Goal: Contribute content: Add original content to the website for others to see

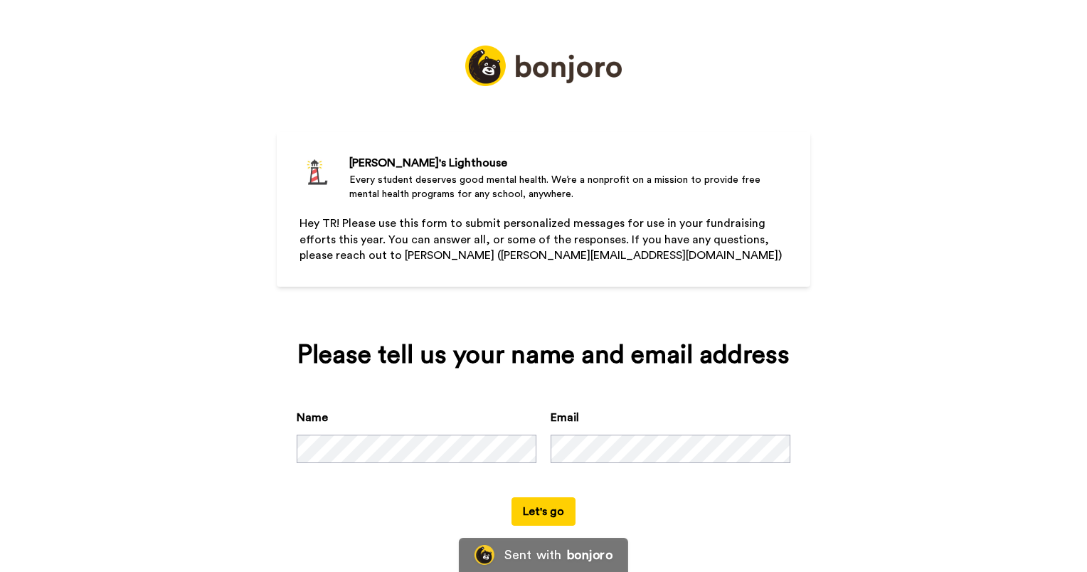
click at [536, 514] on button "Let's go" at bounding box center [543, 511] width 64 height 28
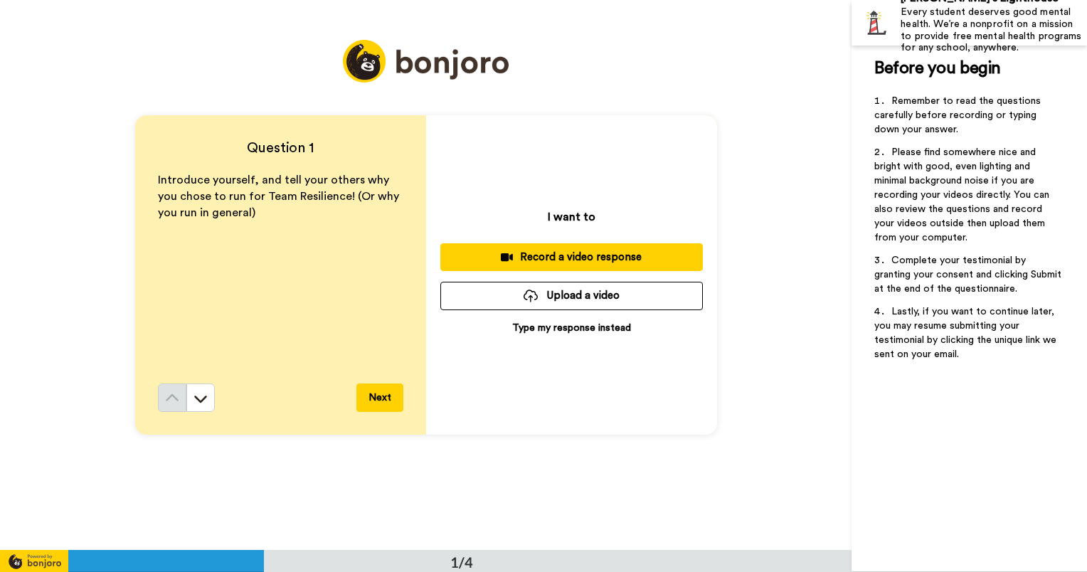
click at [561, 255] on div "Record a video response" at bounding box center [572, 257] width 240 height 15
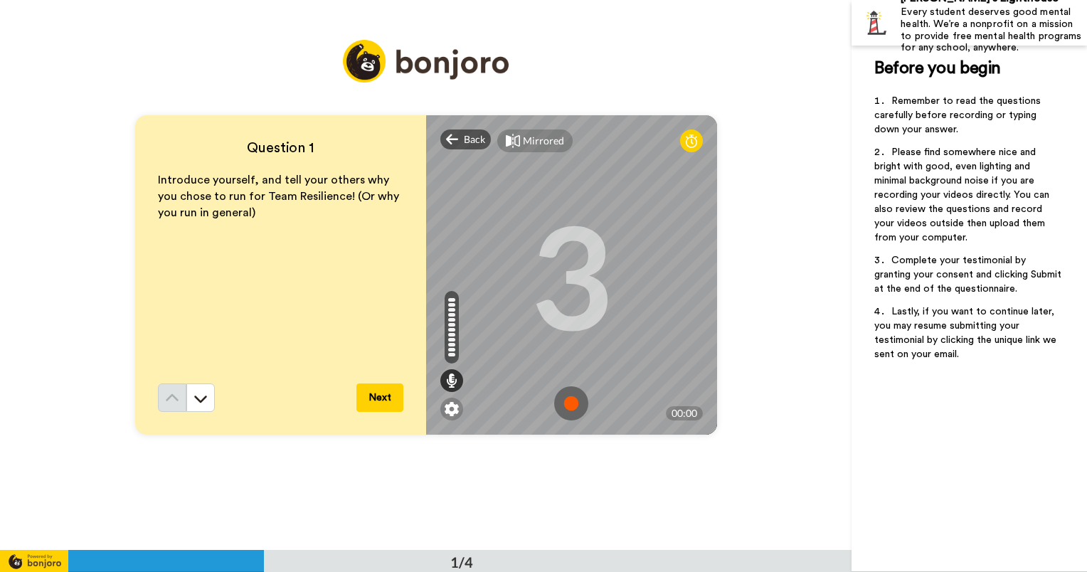
click at [564, 398] on img at bounding box center [571, 403] width 34 height 34
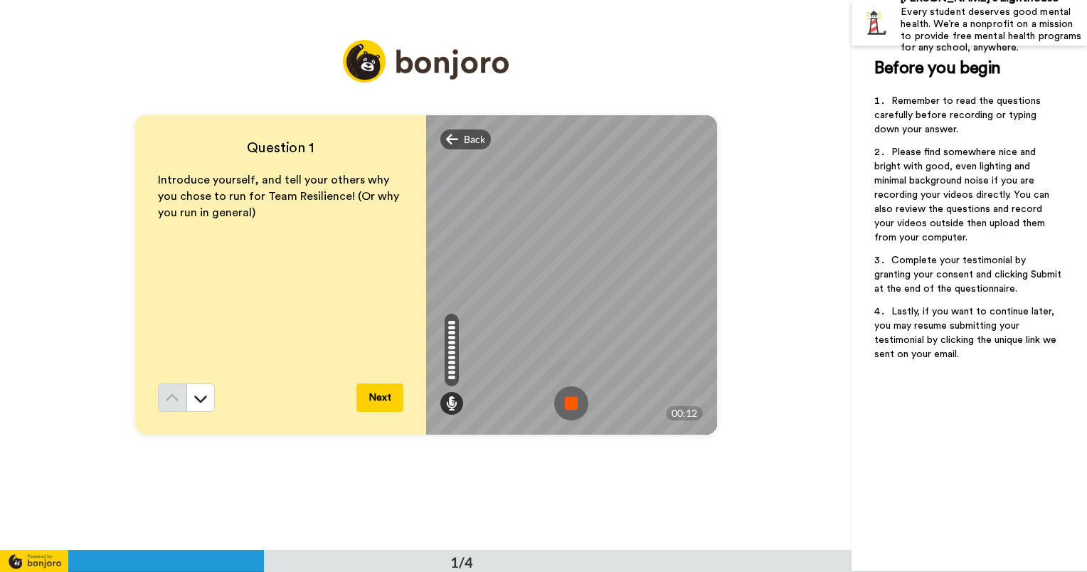
click at [569, 397] on img at bounding box center [571, 403] width 34 height 34
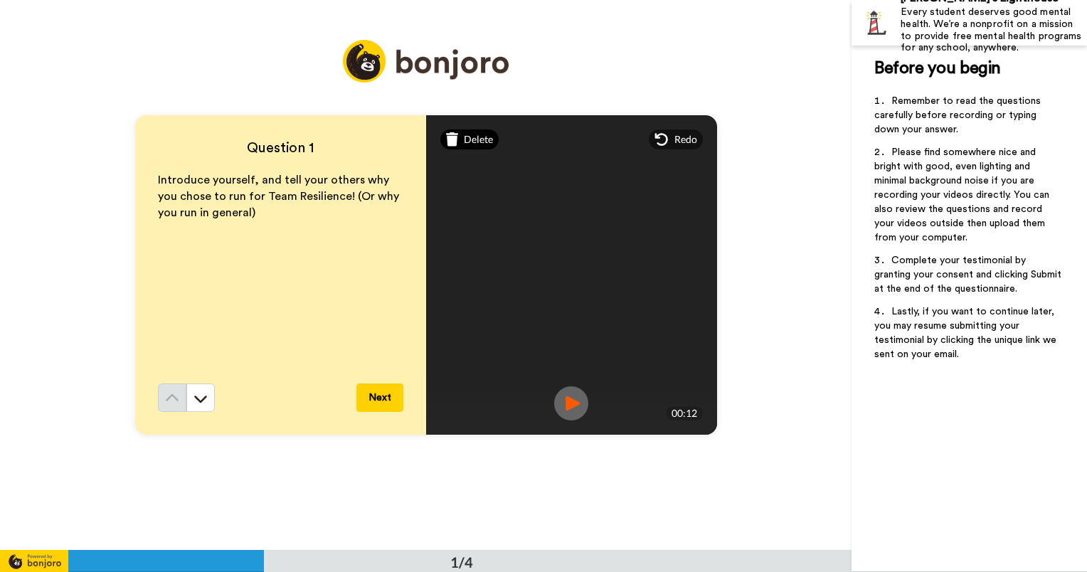
click at [473, 142] on span "Delete" at bounding box center [478, 139] width 29 height 14
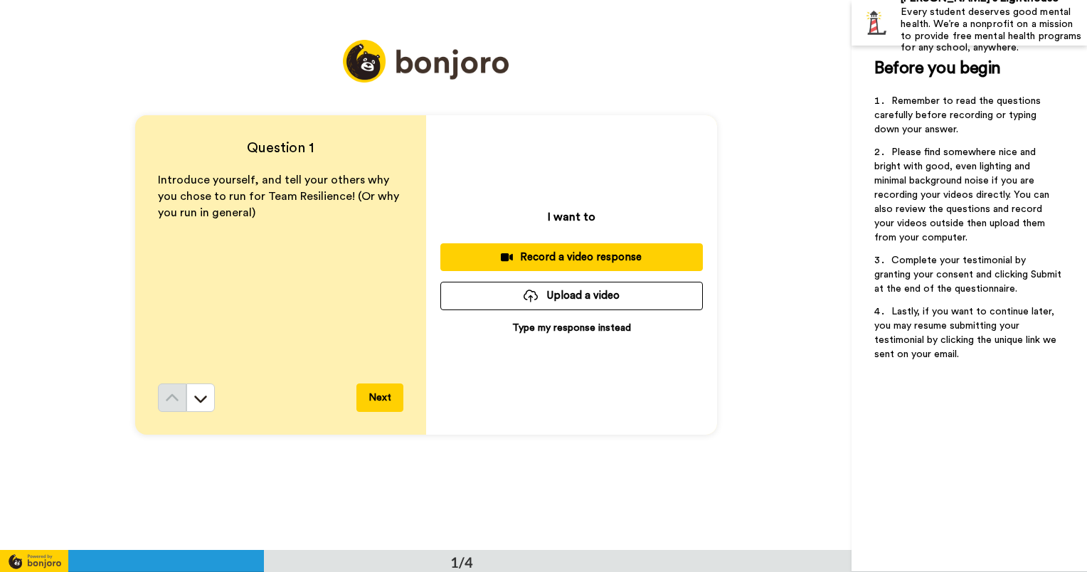
click at [586, 256] on div "Record a video response" at bounding box center [572, 257] width 240 height 15
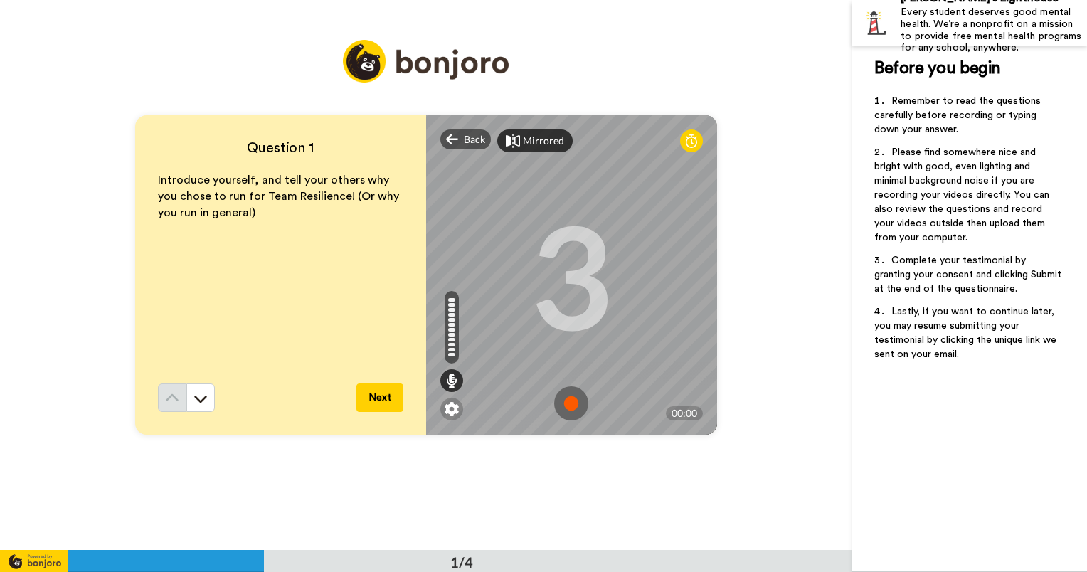
click at [524, 142] on div "Mirrored" at bounding box center [543, 141] width 41 height 14
click at [568, 404] on img at bounding box center [571, 403] width 34 height 34
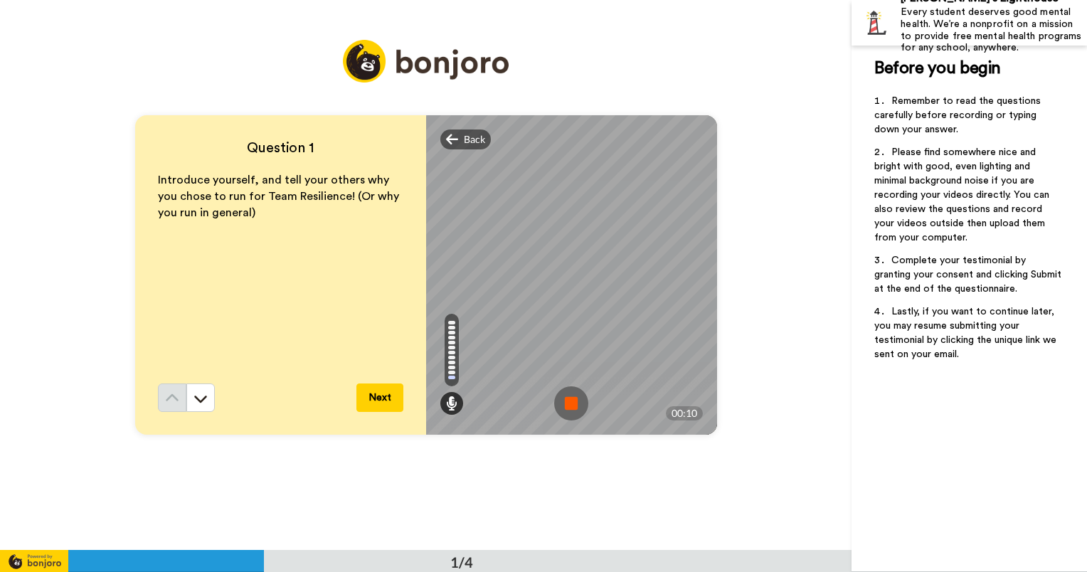
click at [567, 401] on img at bounding box center [571, 403] width 34 height 34
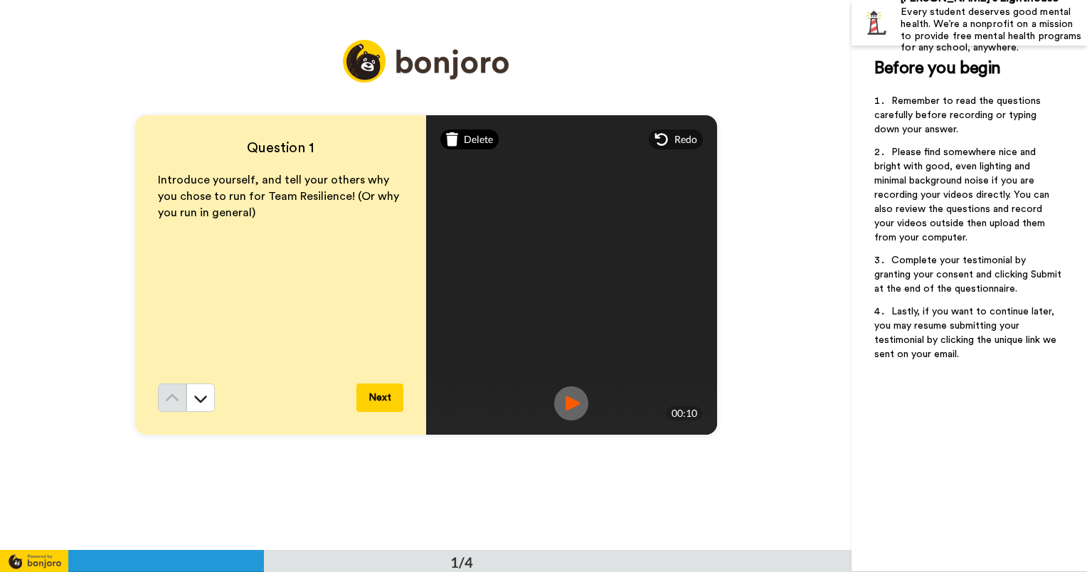
click at [478, 143] on span "Delete" at bounding box center [478, 139] width 29 height 14
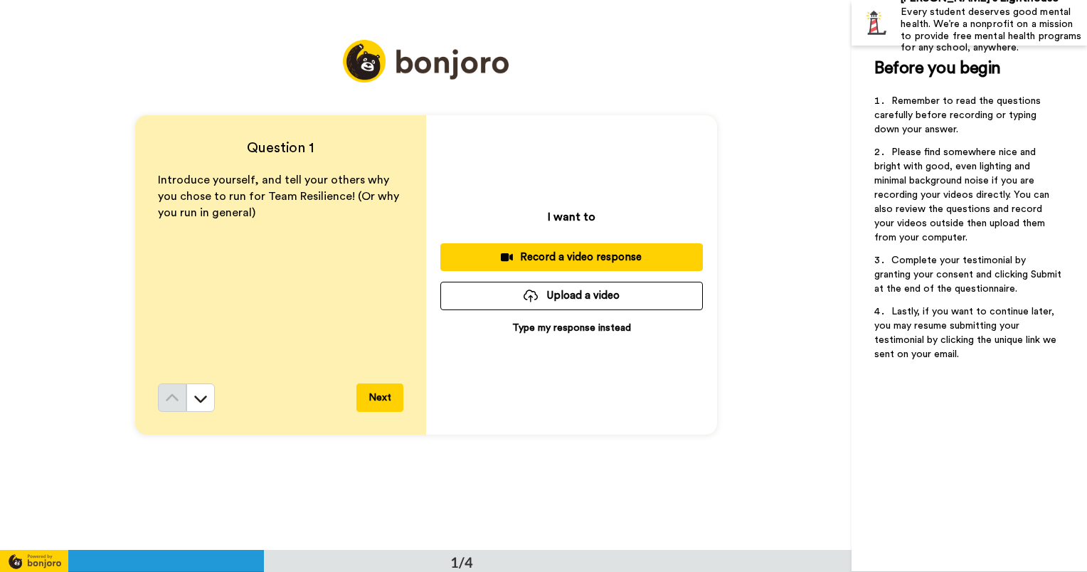
click at [572, 248] on button "Record a video response" at bounding box center [571, 257] width 263 height 28
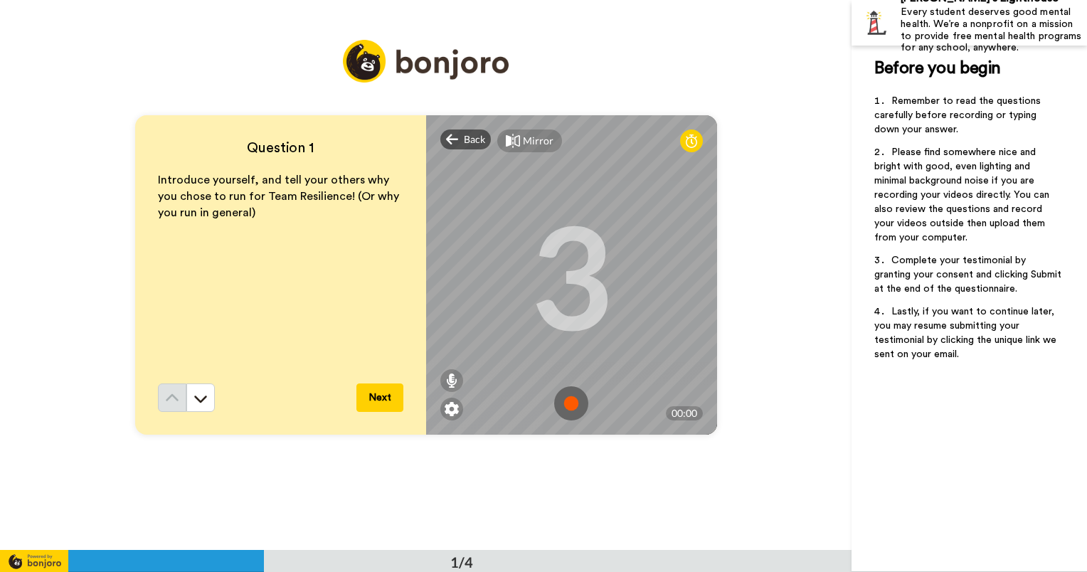
click at [511, 139] on icon at bounding box center [513, 141] width 14 height 14
click at [534, 139] on div "Mirrored" at bounding box center [543, 141] width 41 height 14
click at [569, 402] on img at bounding box center [571, 403] width 34 height 34
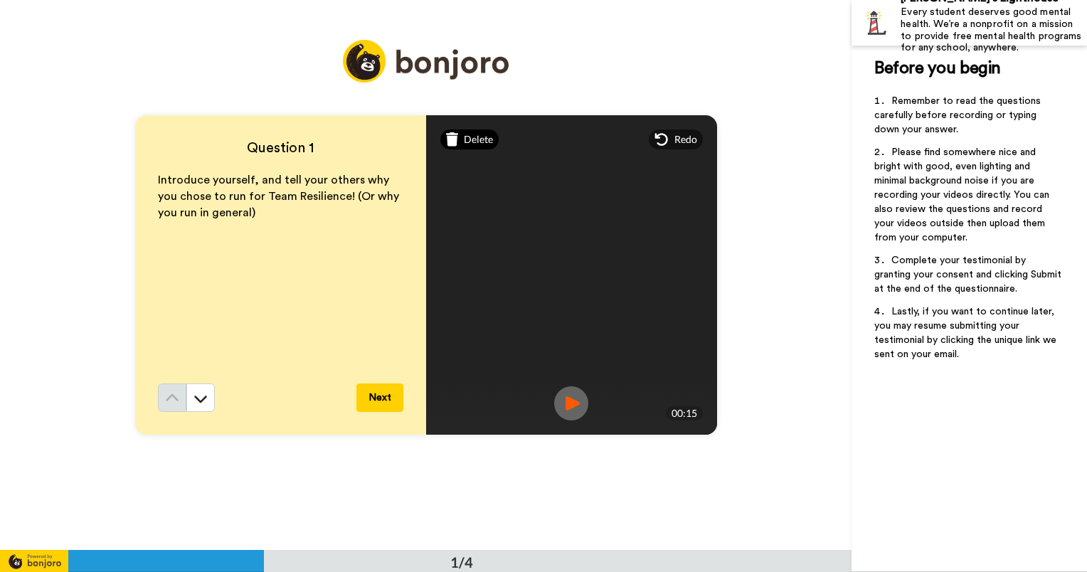
click at [465, 143] on span "Delete" at bounding box center [478, 139] width 29 height 14
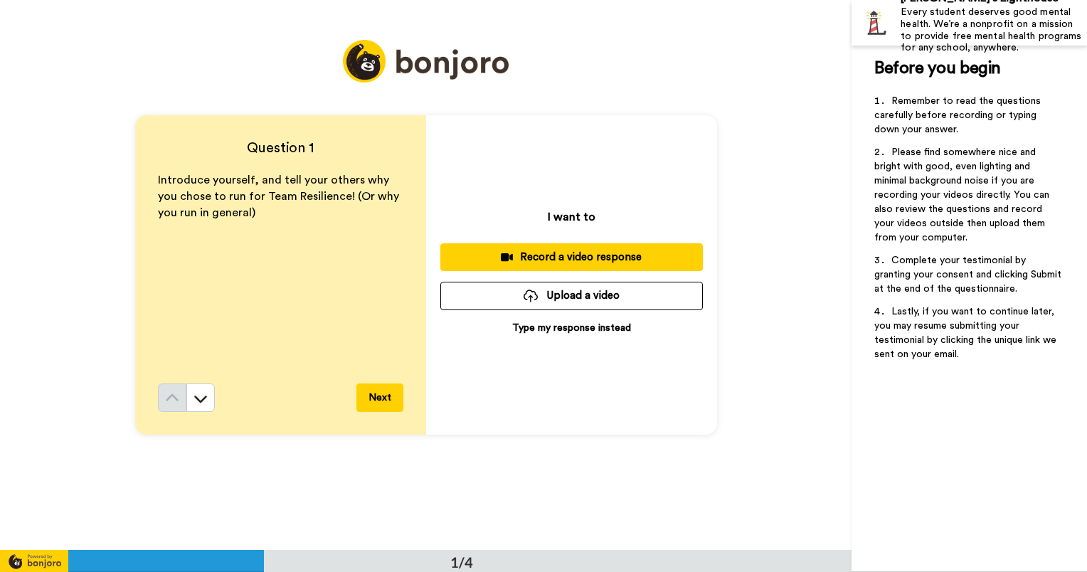
click at [572, 258] on div "Record a video response" at bounding box center [572, 257] width 240 height 15
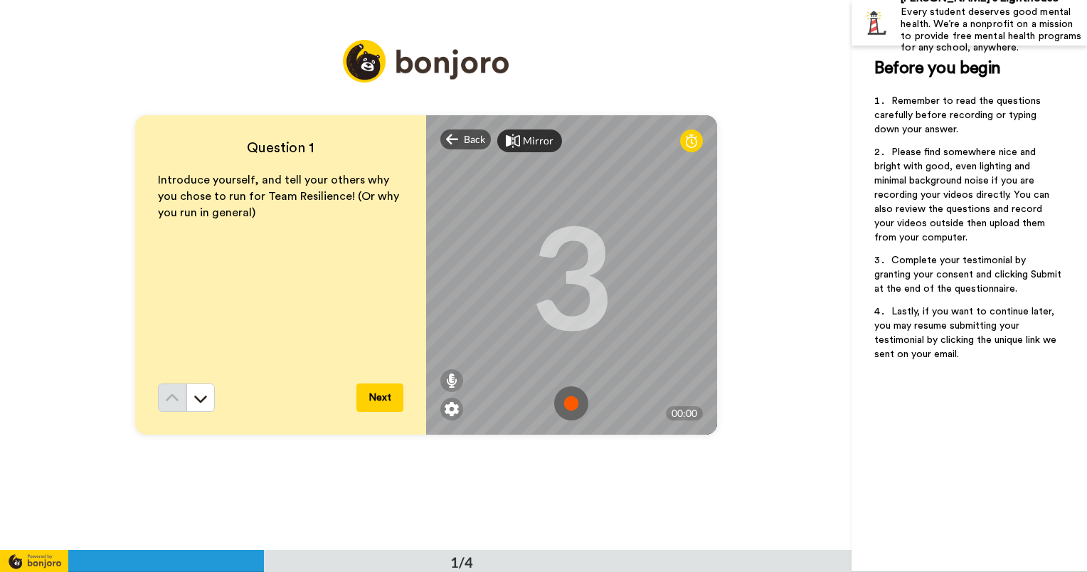
click at [566, 398] on img at bounding box center [571, 403] width 34 height 34
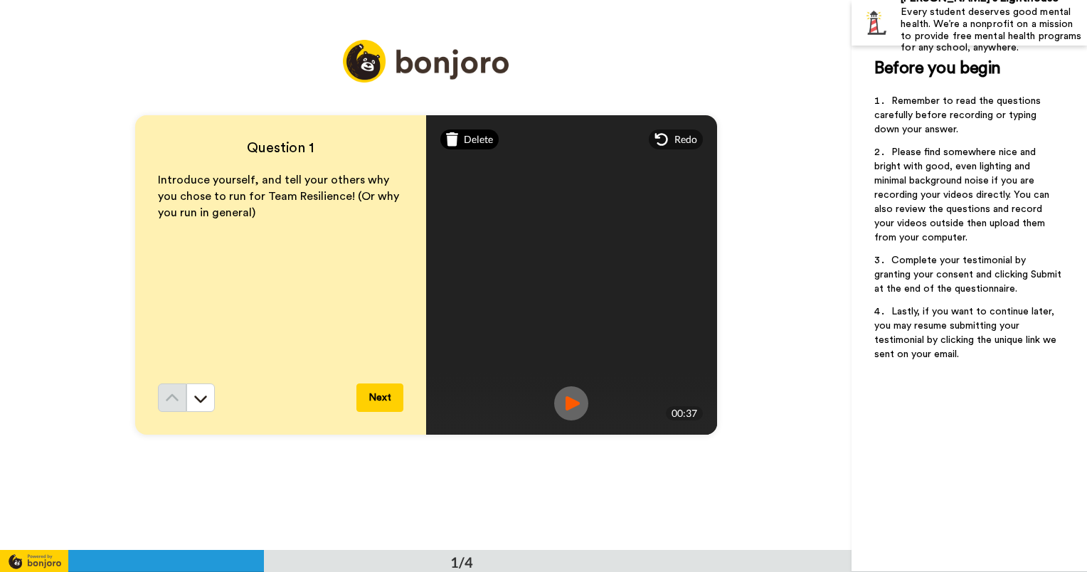
click at [479, 139] on span "Delete" at bounding box center [478, 139] width 29 height 14
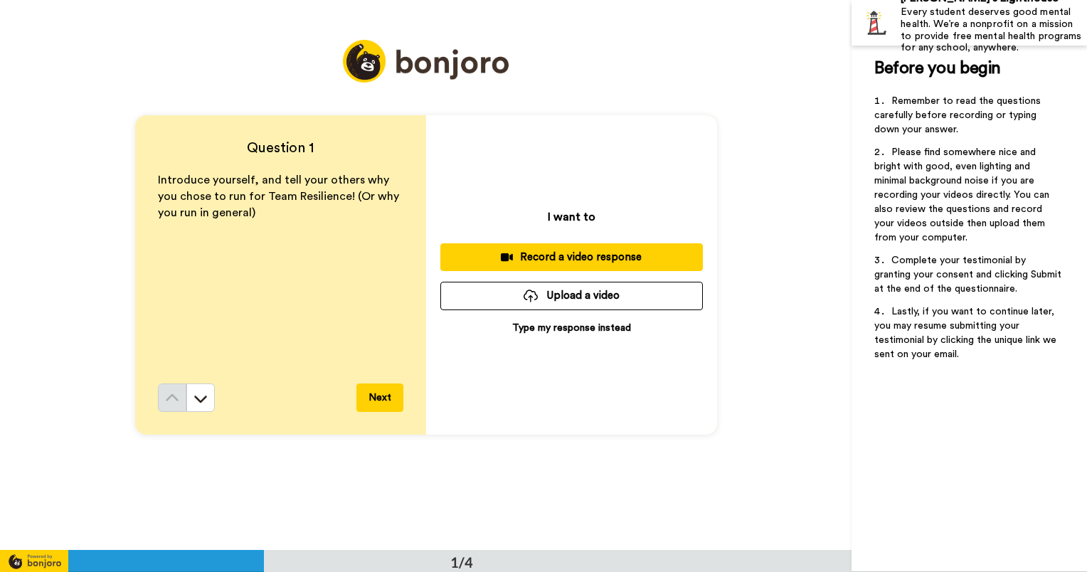
click at [561, 253] on div "Record a video response" at bounding box center [572, 257] width 240 height 15
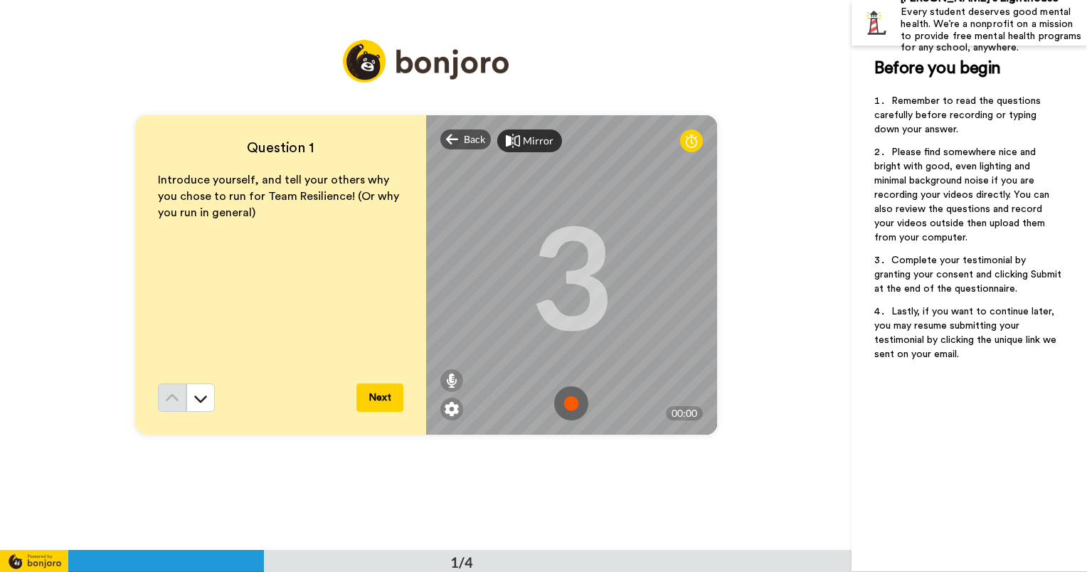
click at [569, 398] on img at bounding box center [571, 403] width 34 height 34
click at [566, 400] on img at bounding box center [571, 403] width 34 height 34
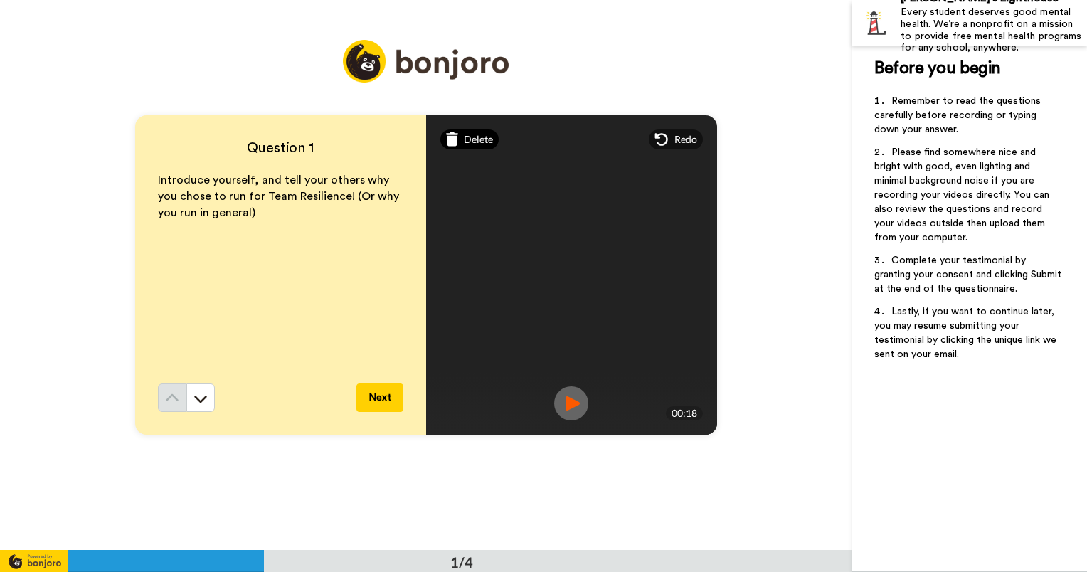
click at [464, 136] on span "Delete" at bounding box center [478, 139] width 29 height 14
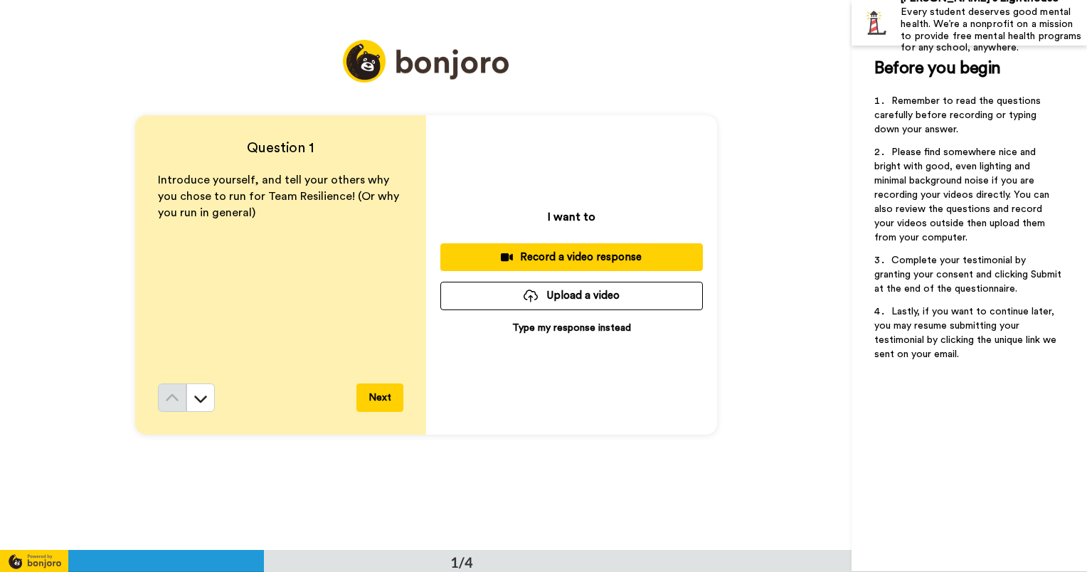
click at [583, 253] on div "Record a video response" at bounding box center [572, 257] width 240 height 15
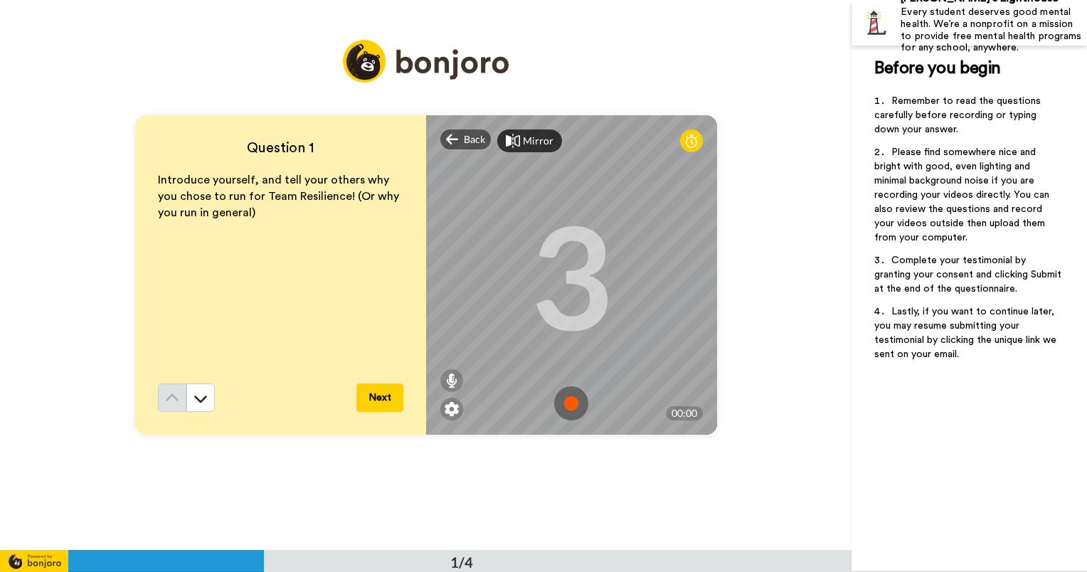
click at [566, 403] on img at bounding box center [571, 403] width 34 height 34
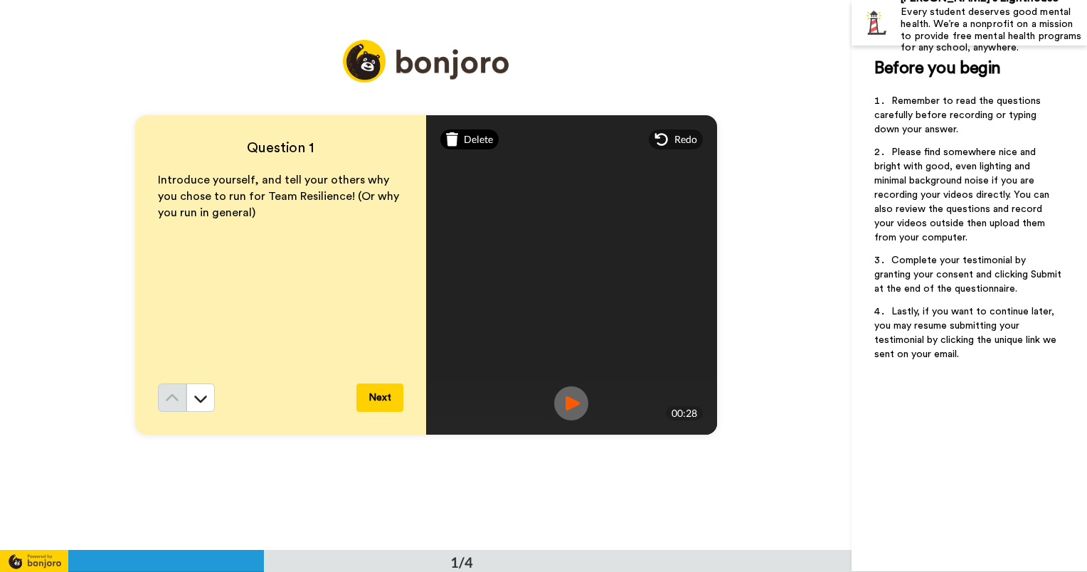
click at [470, 142] on span "Delete" at bounding box center [478, 139] width 29 height 14
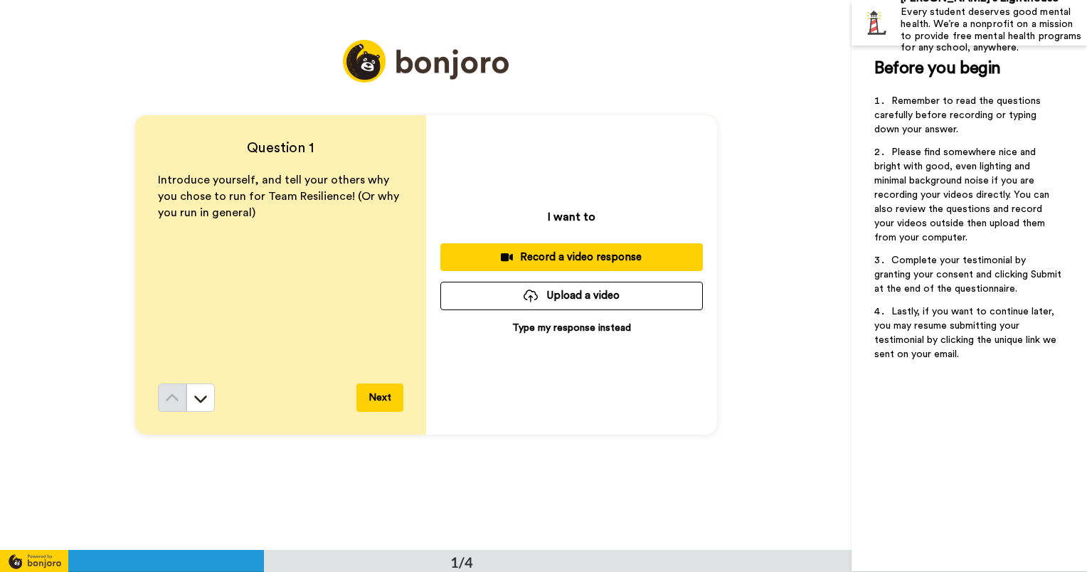
click at [533, 259] on div "Record a video response" at bounding box center [572, 257] width 240 height 15
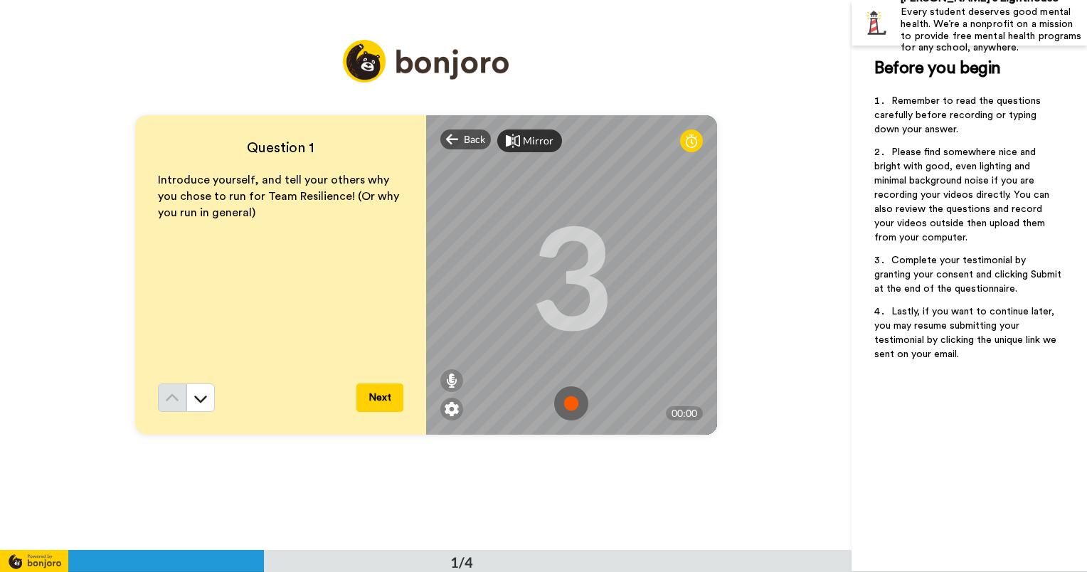
click at [563, 398] on img at bounding box center [571, 403] width 34 height 34
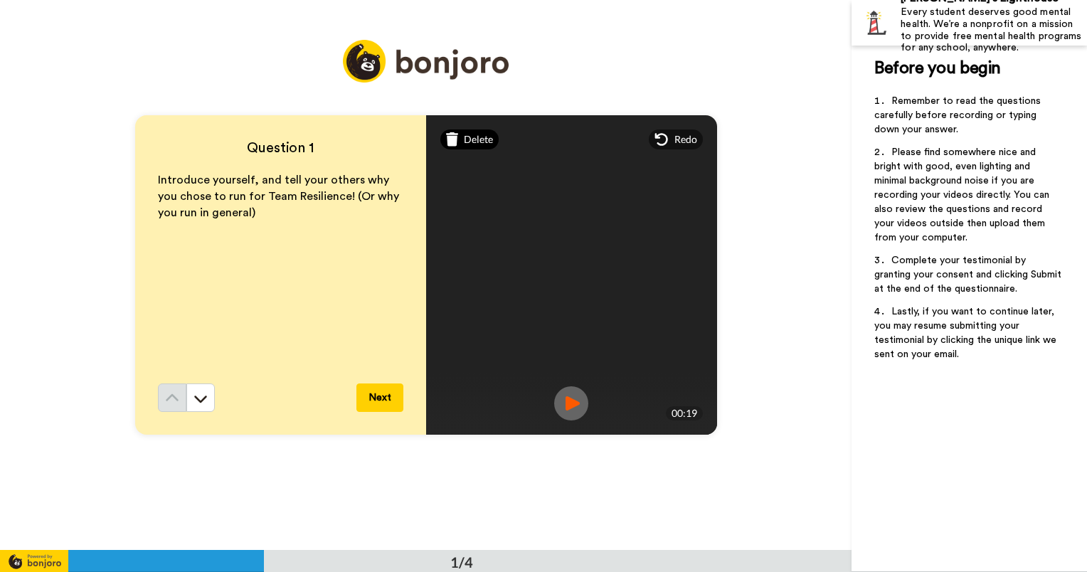
click at [464, 140] on span "Delete" at bounding box center [478, 139] width 29 height 14
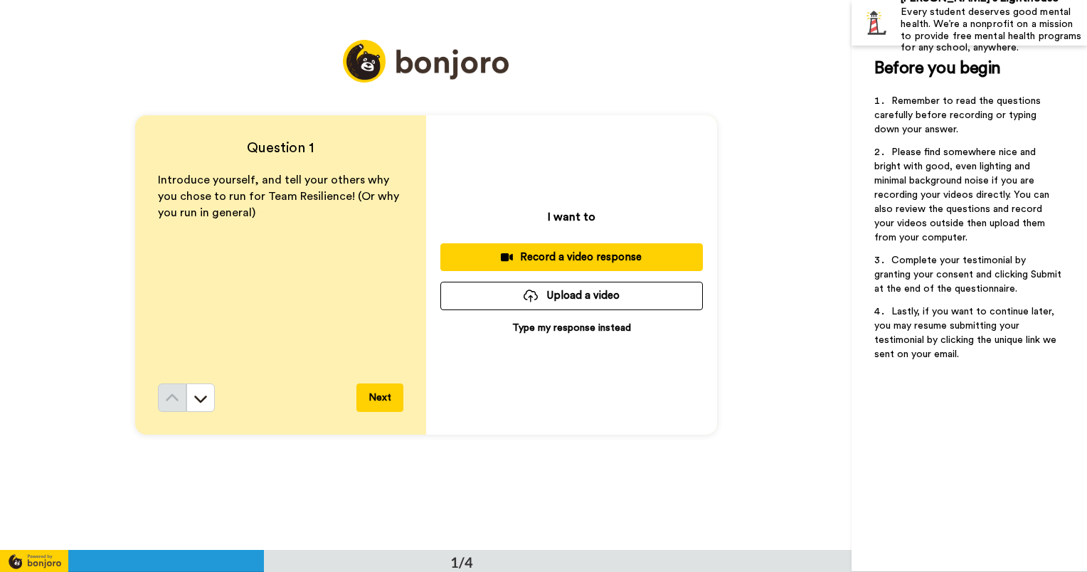
click at [561, 256] on div "Record a video response" at bounding box center [572, 257] width 240 height 15
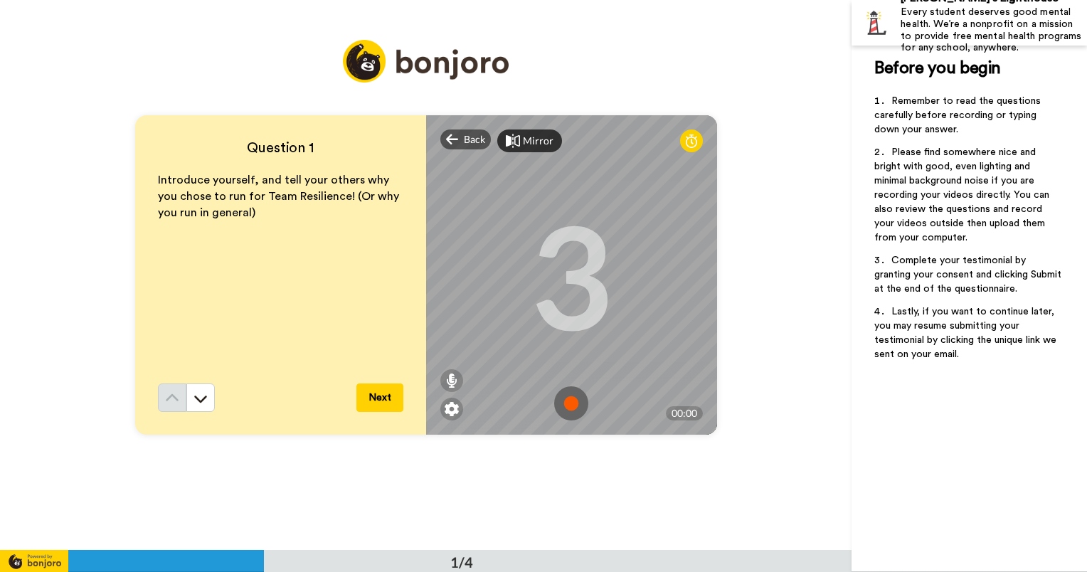
click at [568, 405] on img at bounding box center [571, 403] width 34 height 34
click at [567, 406] on img at bounding box center [571, 403] width 34 height 34
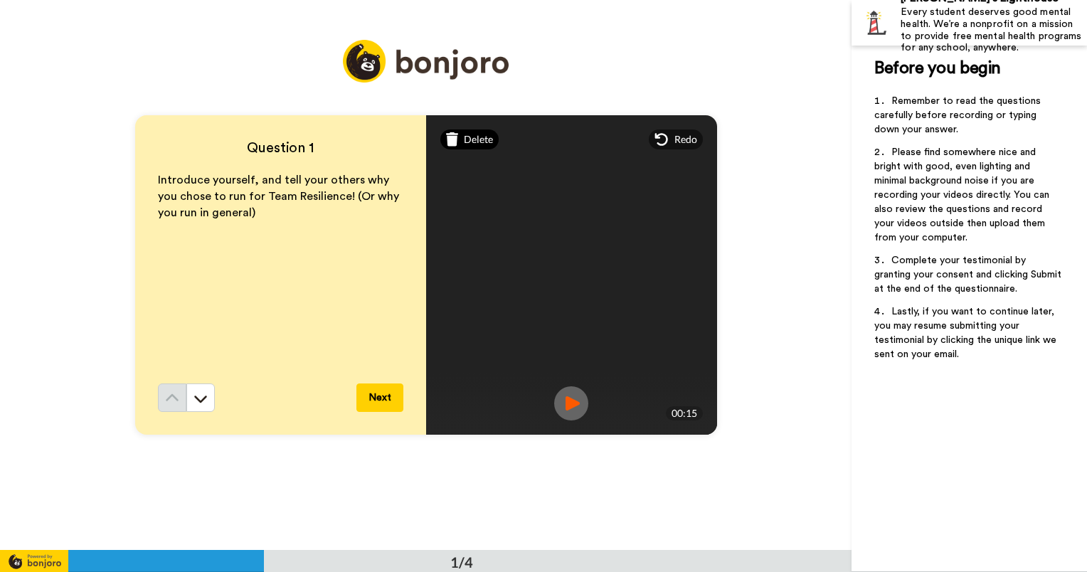
click at [464, 135] on span "Delete" at bounding box center [478, 139] width 29 height 14
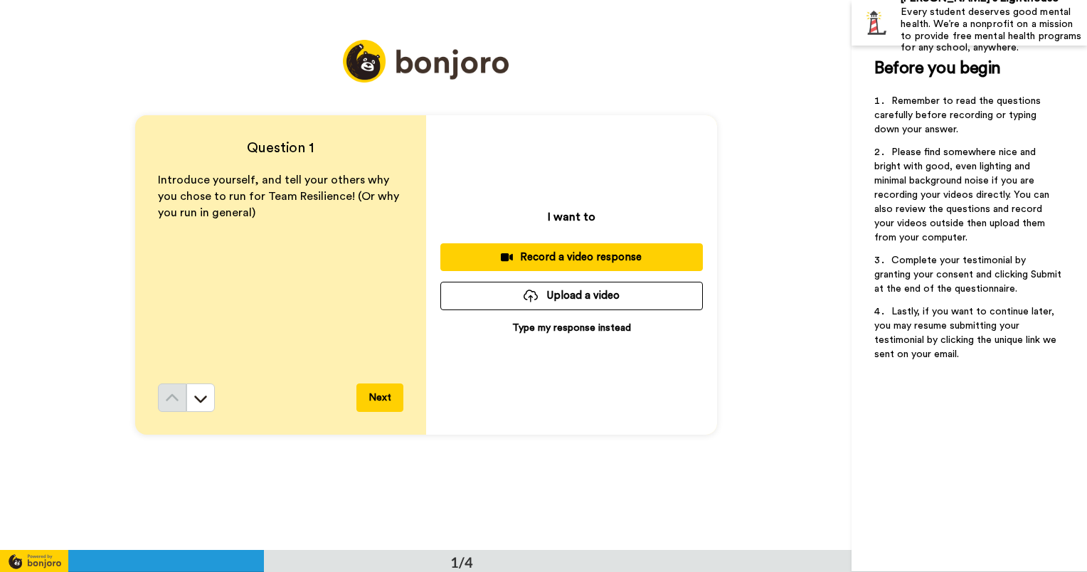
click at [588, 255] on div "Record a video response" at bounding box center [572, 257] width 240 height 15
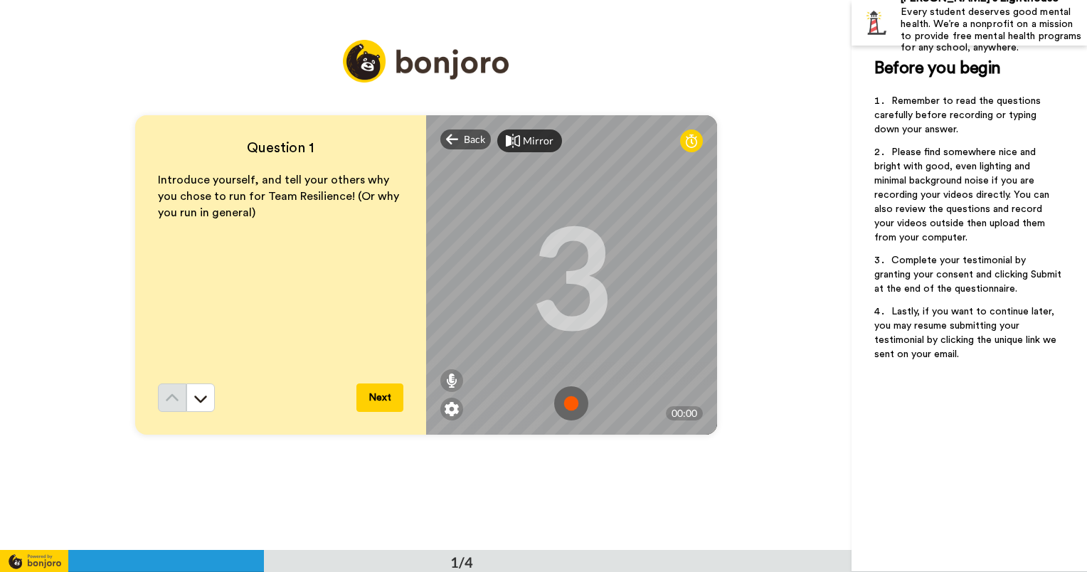
click at [572, 404] on img at bounding box center [571, 403] width 34 height 34
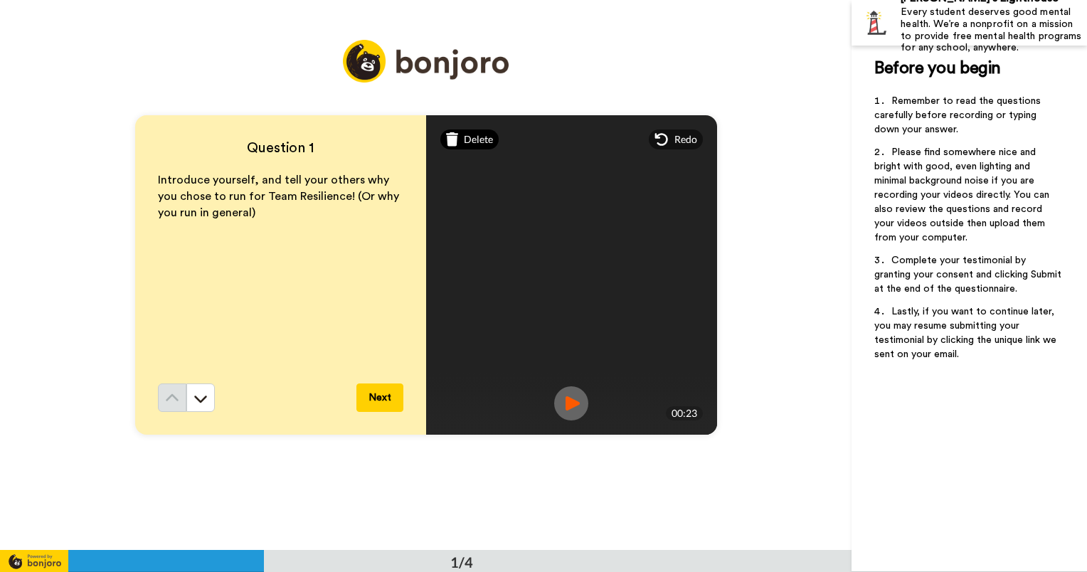
click at [470, 139] on span "Delete" at bounding box center [478, 139] width 29 height 14
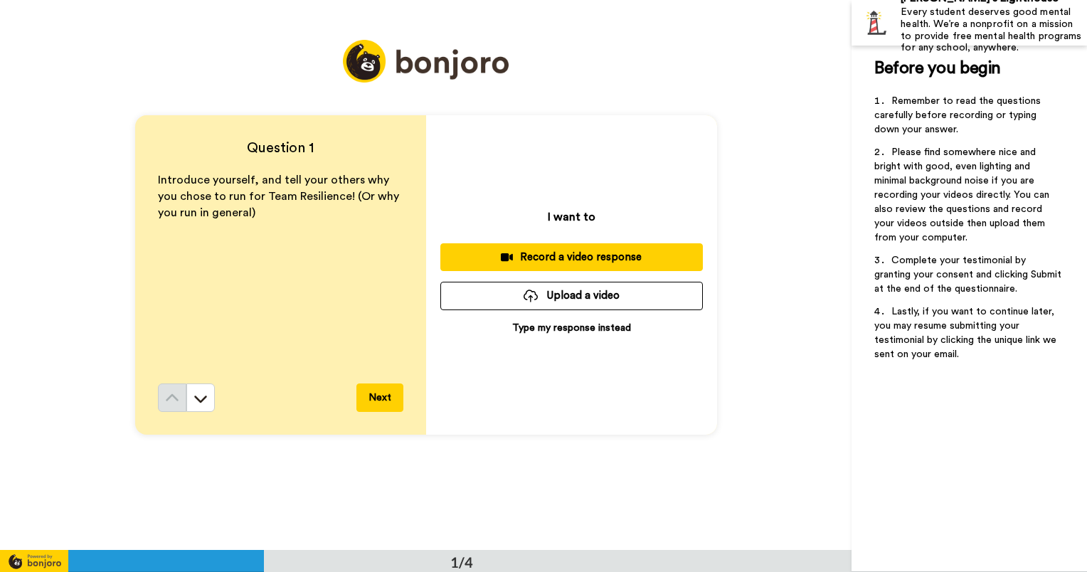
click at [552, 253] on div "Record a video response" at bounding box center [572, 257] width 240 height 15
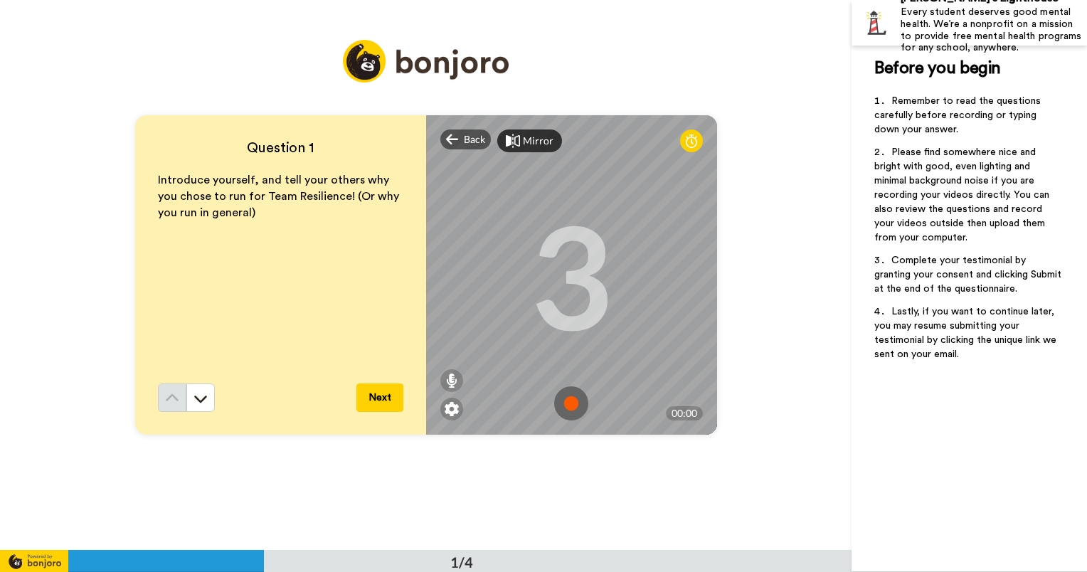
click at [573, 406] on img at bounding box center [571, 403] width 34 height 34
click at [566, 405] on img at bounding box center [571, 403] width 34 height 34
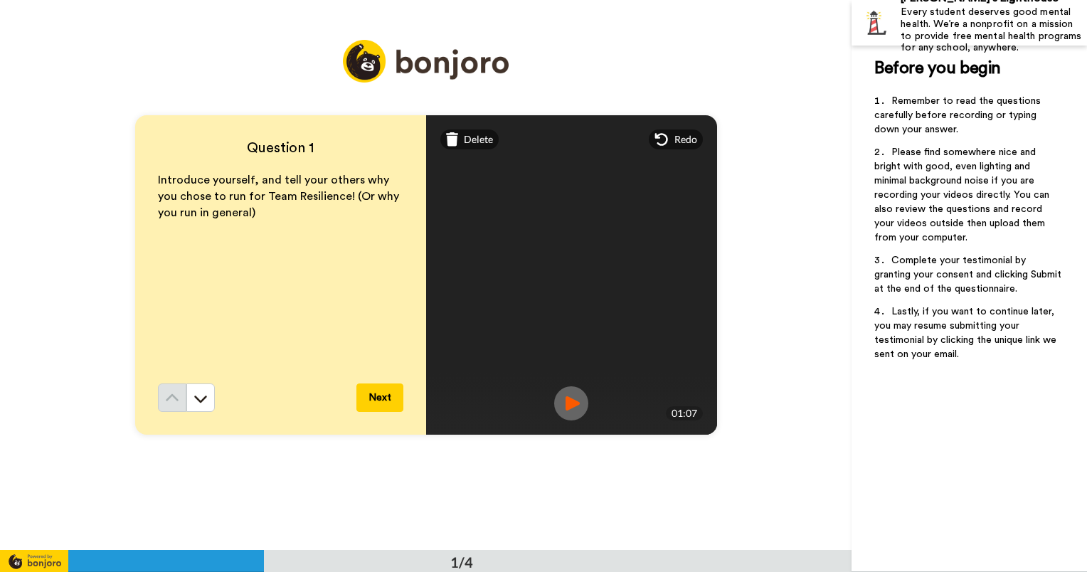
click at [566, 395] on img at bounding box center [571, 403] width 34 height 34
click at [479, 134] on span "Delete" at bounding box center [478, 139] width 29 height 14
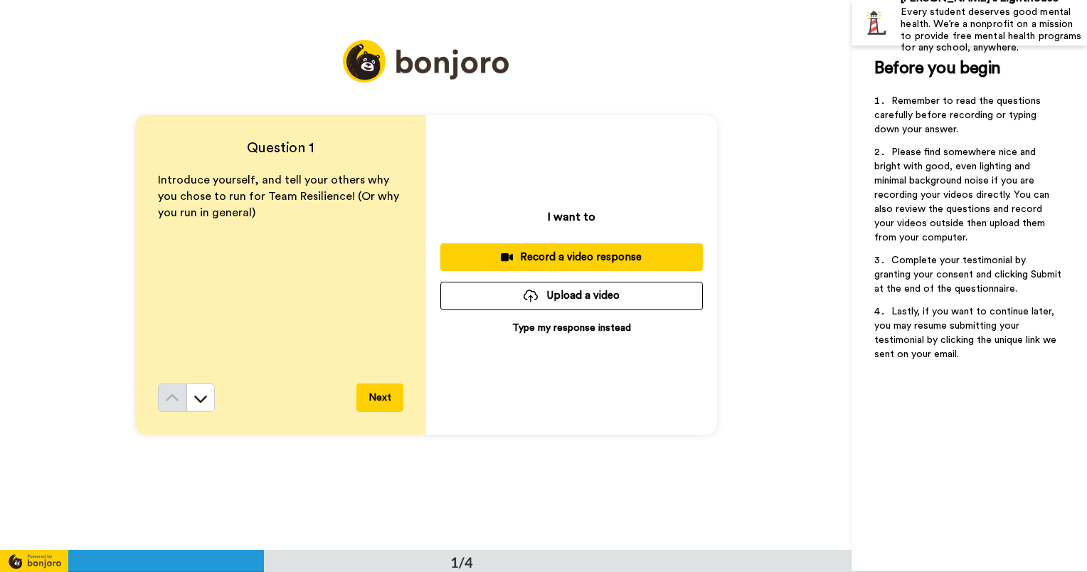
click at [558, 256] on div "Record a video response" at bounding box center [572, 257] width 240 height 15
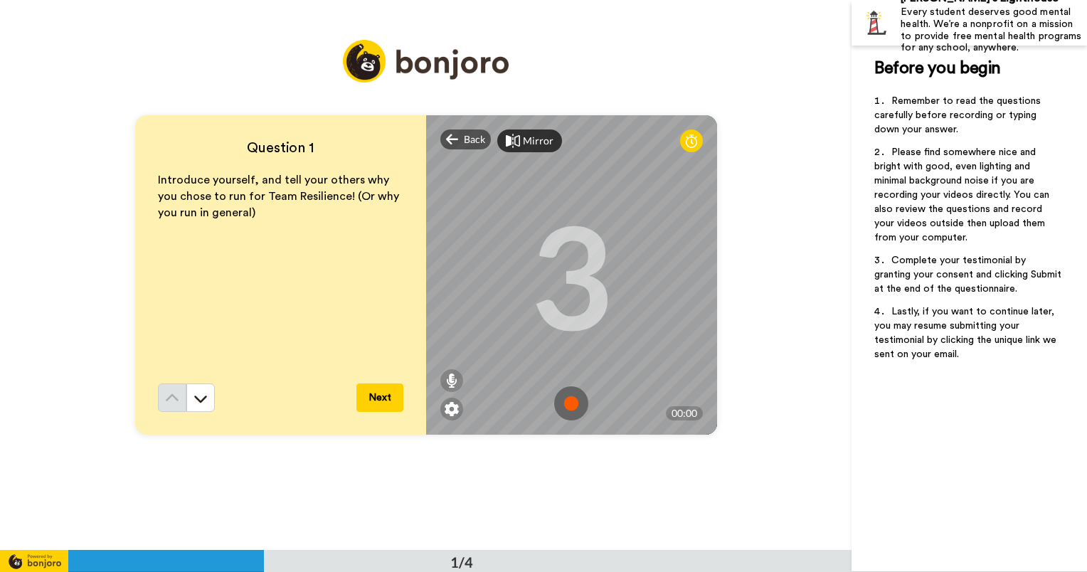
click at [771, 179] on div "Question 1 Introduce yourself, and tell your others why you chose to run for Te…" at bounding box center [426, 275] width 852 height 550
click at [459, 144] on div "Back" at bounding box center [465, 139] width 51 height 20
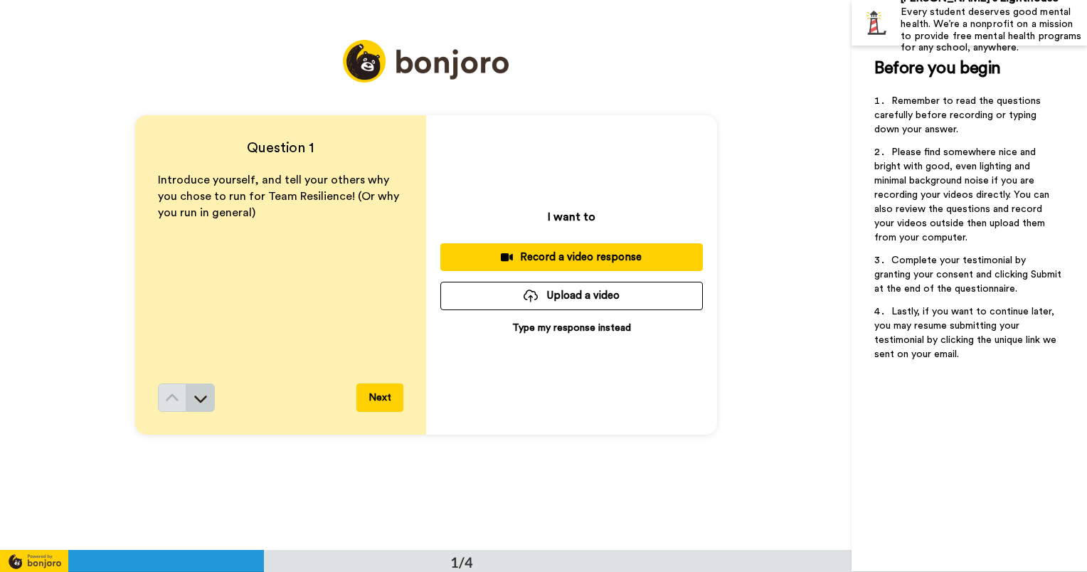
click at [198, 393] on icon at bounding box center [201, 398] width 14 height 14
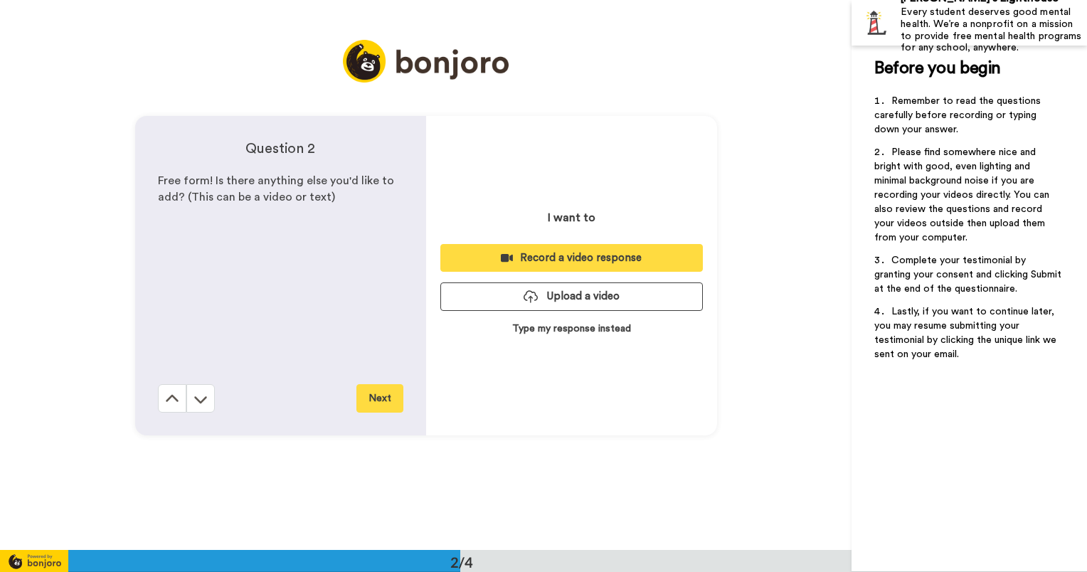
scroll to position [551, 0]
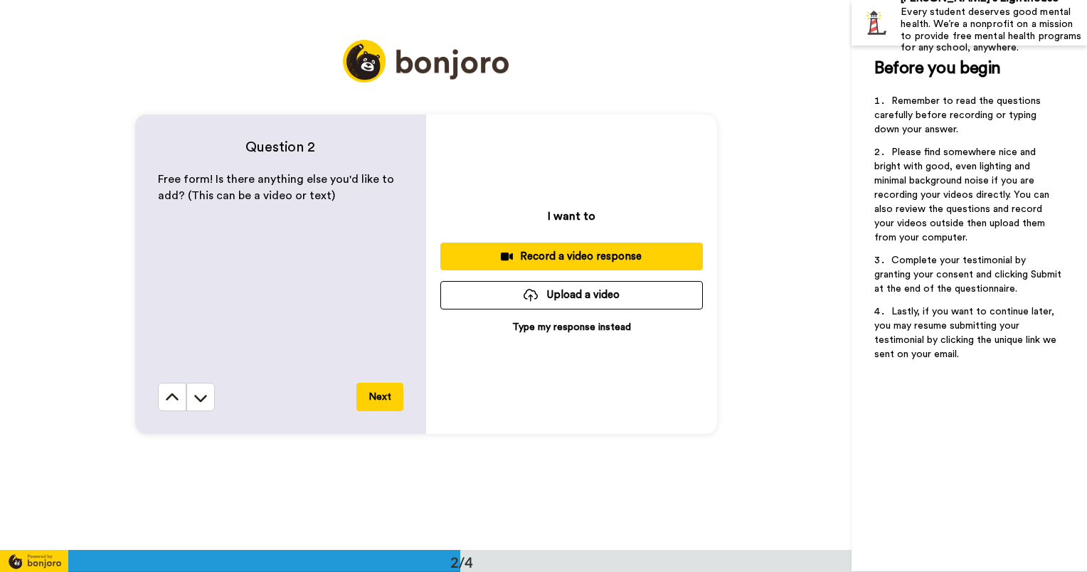
drag, startPoint x: 487, startPoint y: 391, endPoint x: 454, endPoint y: 94, distance: 299.2
click at [454, 94] on div "Question 2 Free form! Is there anything else you'd like to add? (This can be a …" at bounding box center [426, 274] width 852 height 550
click at [169, 394] on icon at bounding box center [172, 396] width 13 height 7
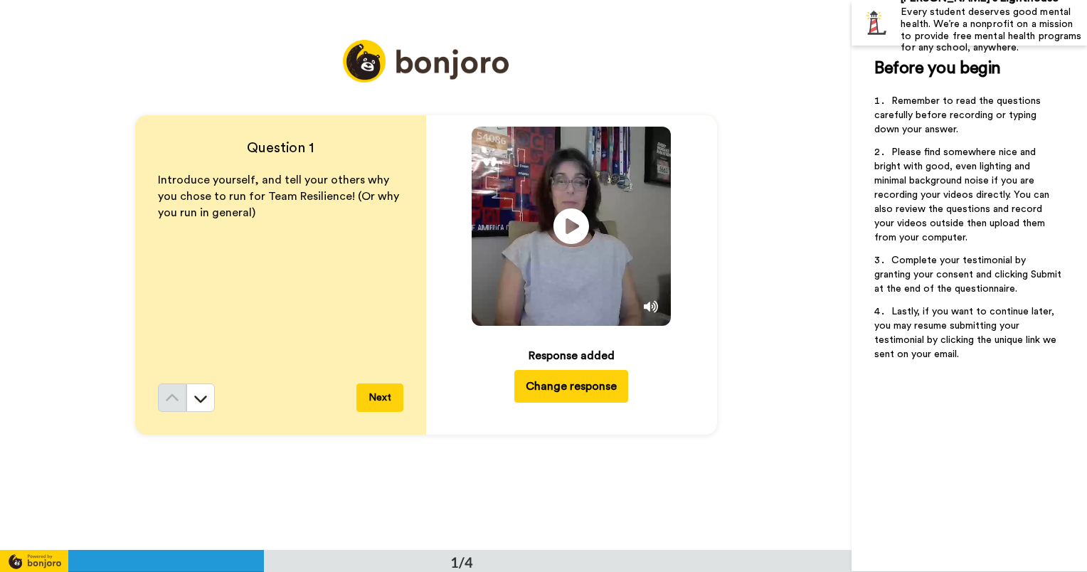
scroll to position [0, 0]
click at [537, 393] on button "Change response" at bounding box center [571, 386] width 114 height 33
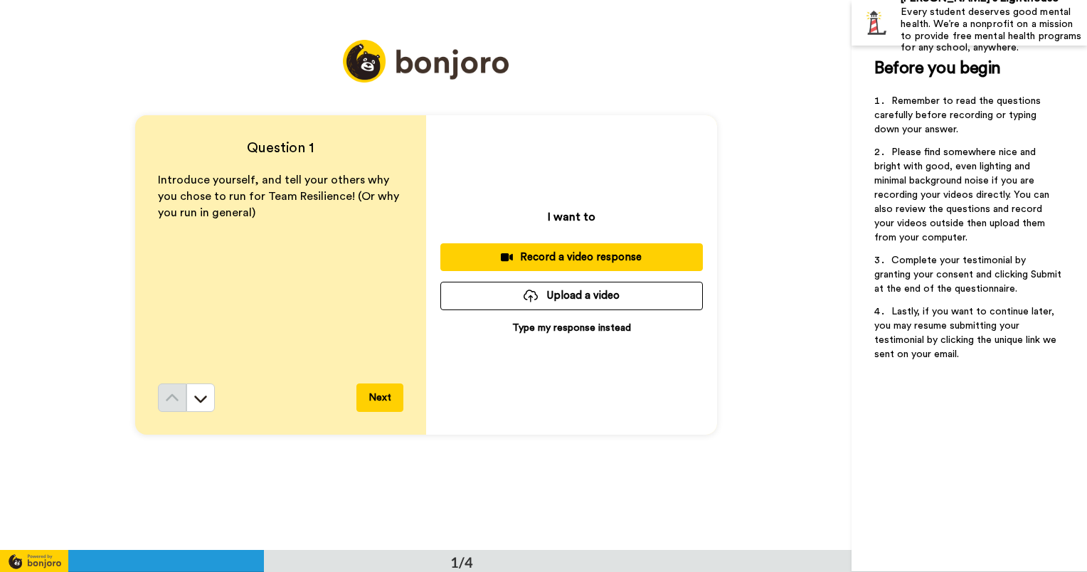
click at [521, 258] on div "Record a video response" at bounding box center [572, 257] width 240 height 15
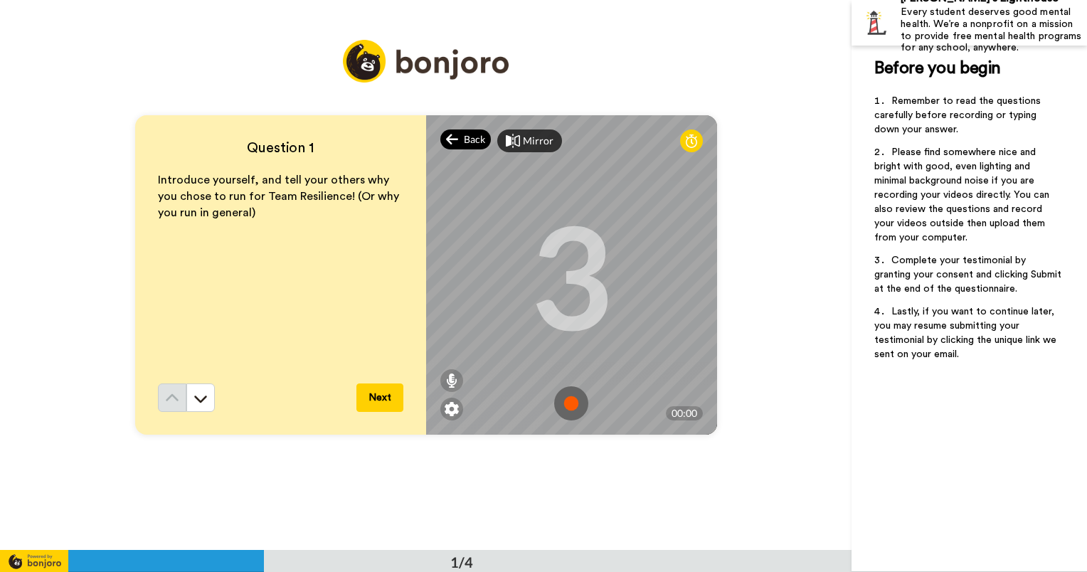
click at [473, 135] on span "Back" at bounding box center [474, 139] width 21 height 14
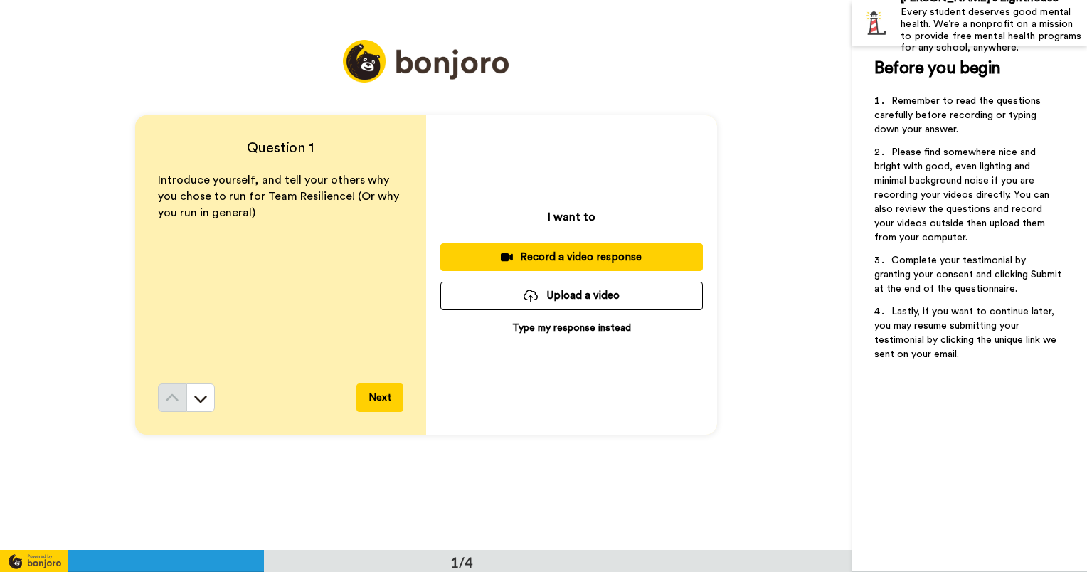
click at [532, 262] on div "Record a video response" at bounding box center [572, 257] width 240 height 15
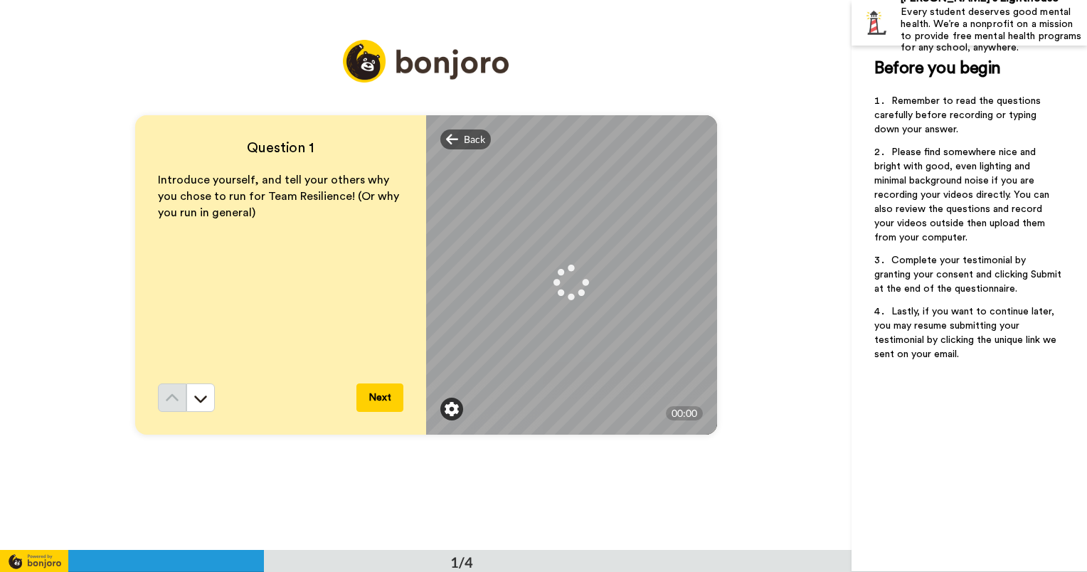
click at [446, 411] on img at bounding box center [452, 409] width 14 height 14
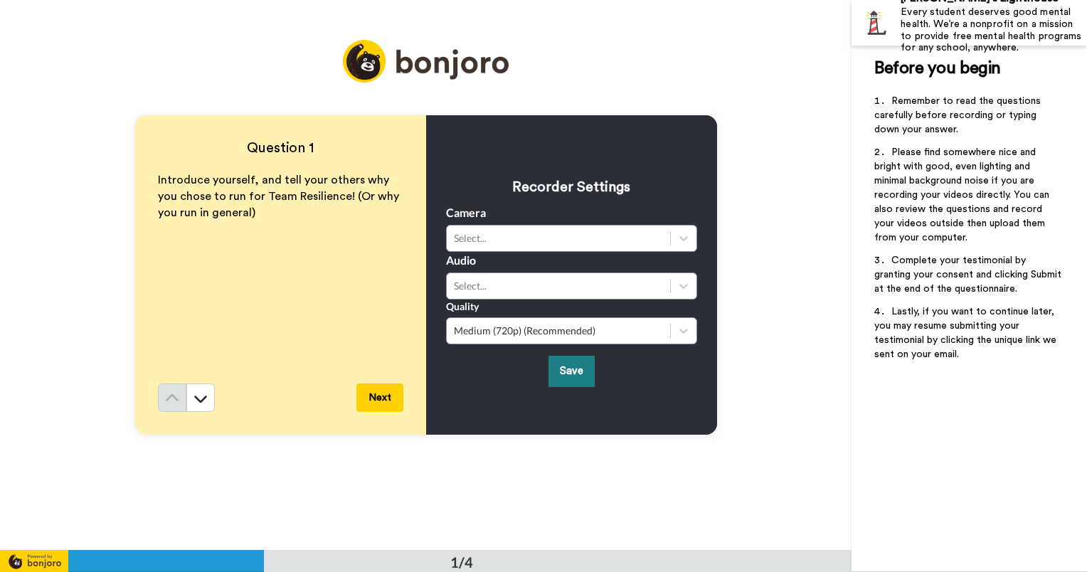
click at [571, 378] on button "Save" at bounding box center [571, 371] width 46 height 31
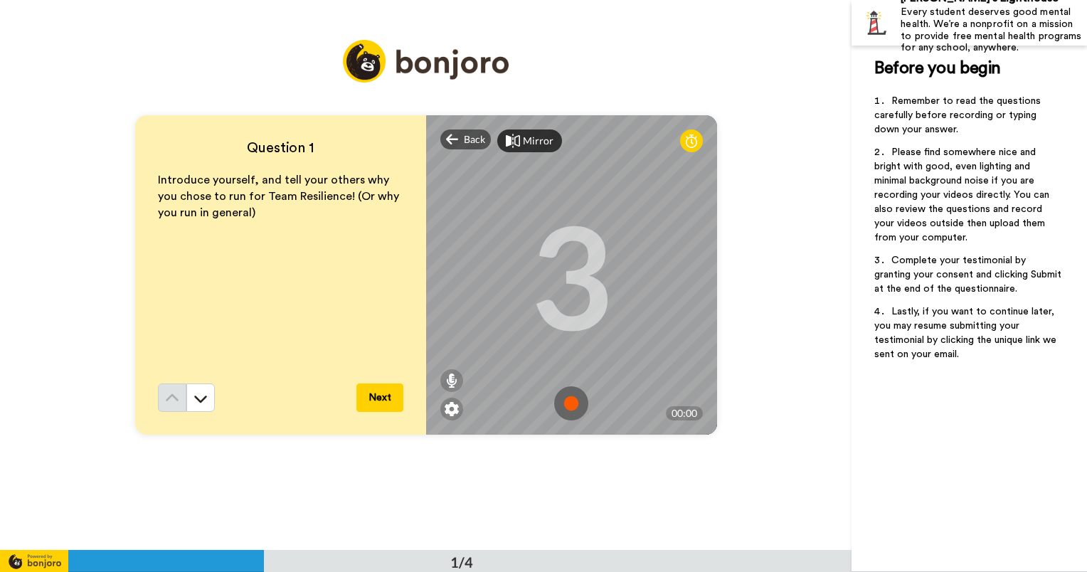
click at [687, 139] on icon at bounding box center [691, 141] width 11 height 14
click at [377, 401] on button "Next" at bounding box center [379, 397] width 47 height 28
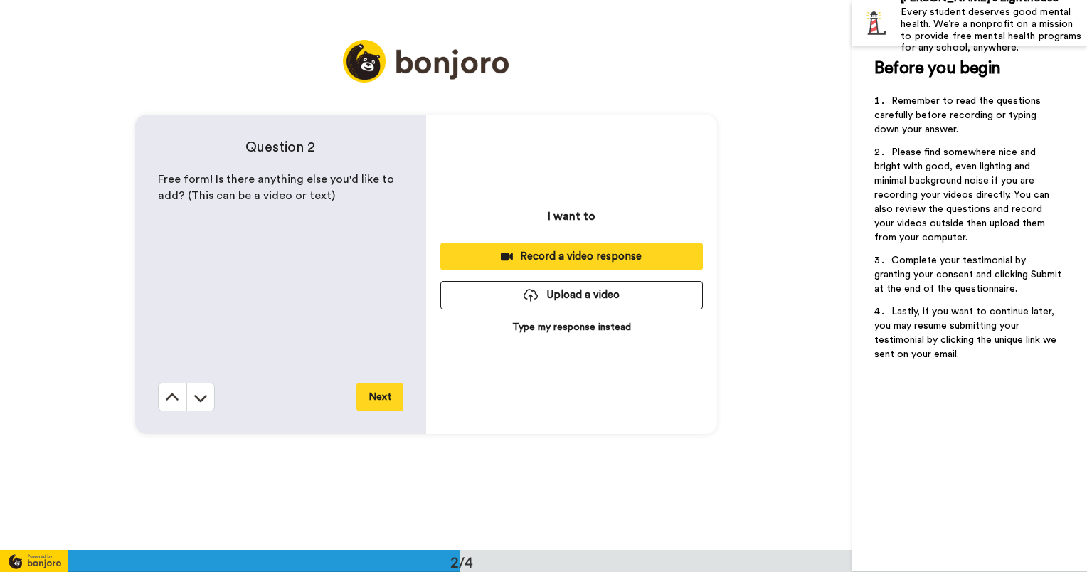
scroll to position [551, 0]
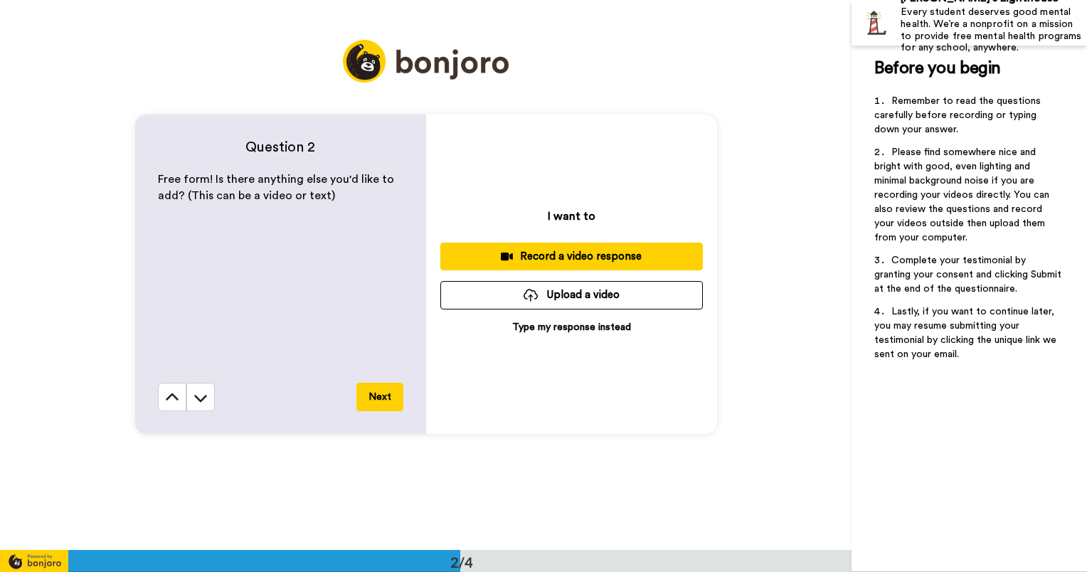
click at [384, 390] on button "Next" at bounding box center [379, 397] width 47 height 28
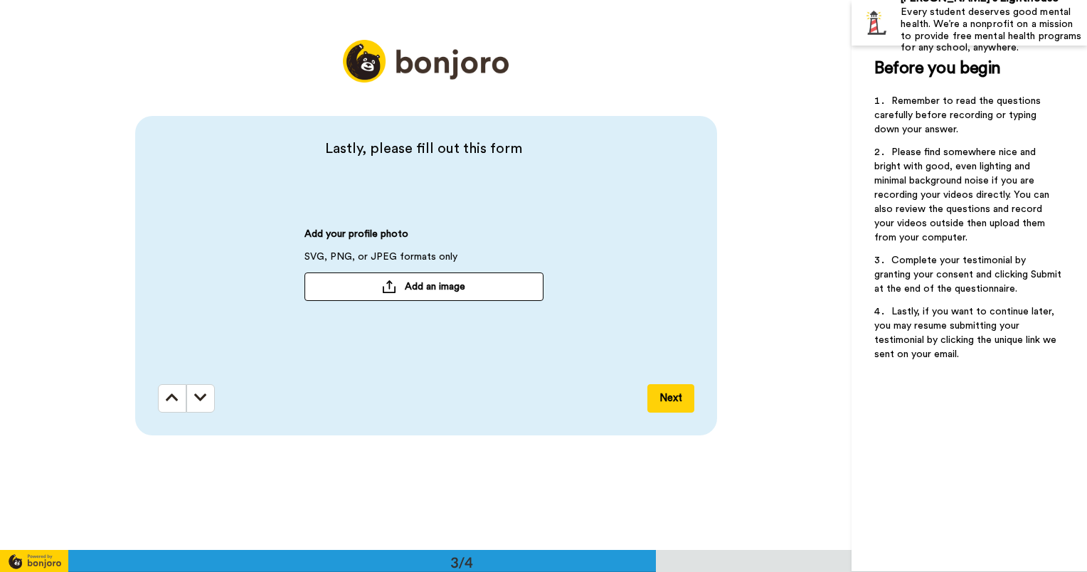
scroll to position [1101, 0]
click at [405, 288] on span "Add an image" at bounding box center [435, 286] width 60 height 14
click at [430, 290] on span "Add an image" at bounding box center [435, 286] width 60 height 14
click at [663, 396] on button "Next" at bounding box center [670, 397] width 47 height 28
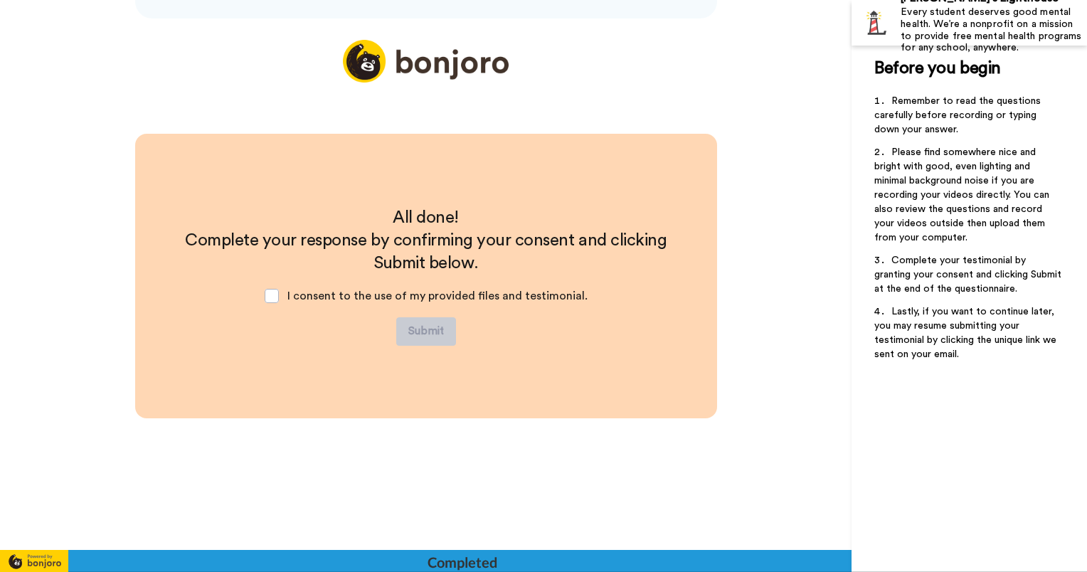
scroll to position [1518, 0]
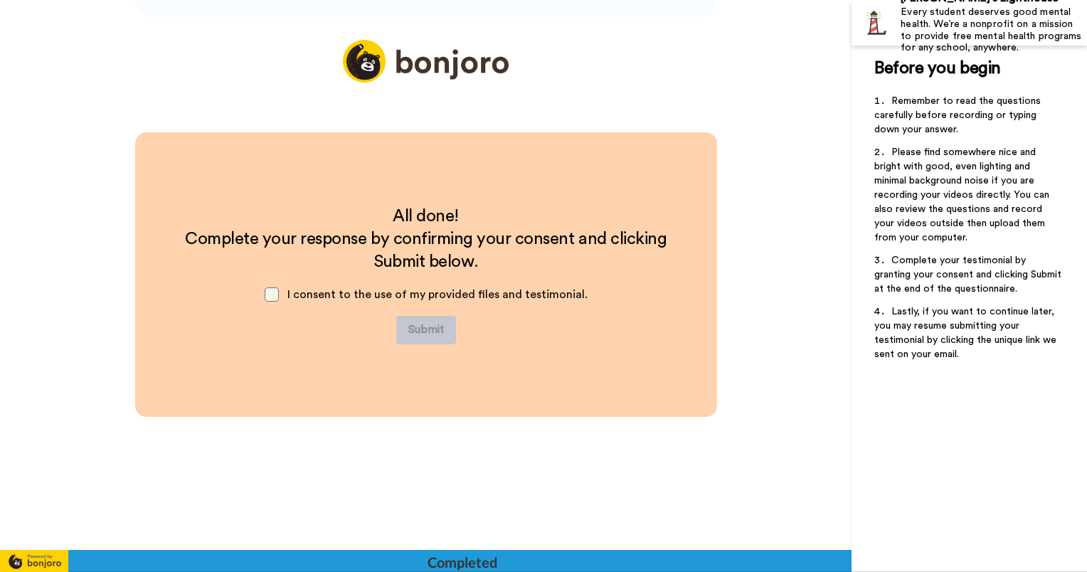
click at [275, 290] on span at bounding box center [272, 294] width 14 height 14
click at [428, 326] on button "Submit" at bounding box center [426, 330] width 60 height 28
